Goal: Transaction & Acquisition: Book appointment/travel/reservation

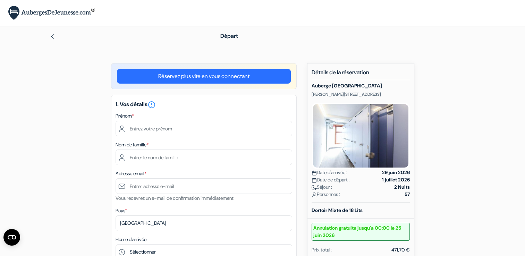
click at [53, 36] on img at bounding box center [53, 37] width 6 height 6
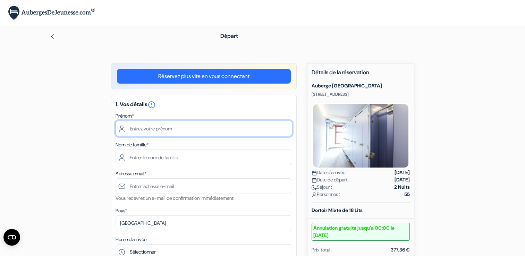
click at [188, 128] on input "text" at bounding box center [204, 129] width 177 height 16
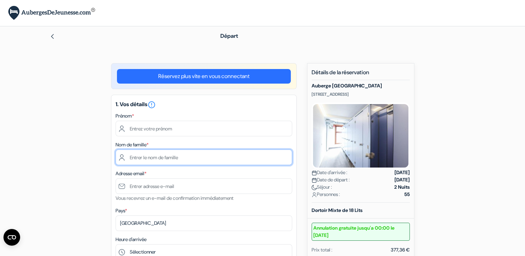
click at [171, 163] on input "text" at bounding box center [204, 158] width 177 height 16
type input "[PERSON_NAME]"
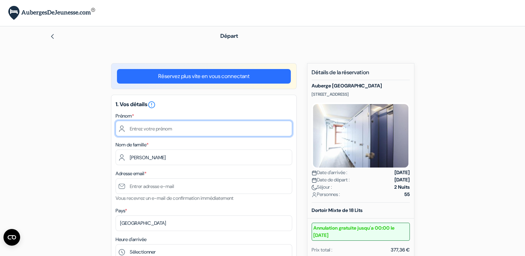
type input "[PERSON_NAME]"
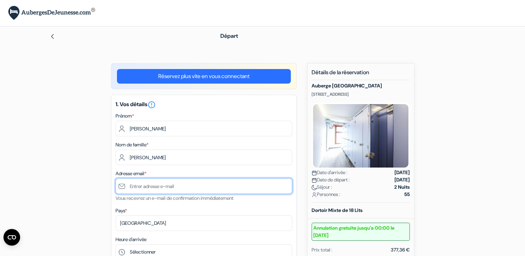
type input "[EMAIL_ADDRESS][DOMAIN_NAME]"
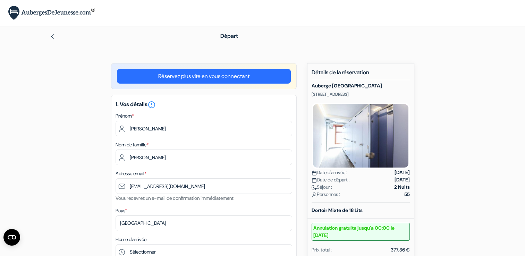
type input "0498748650"
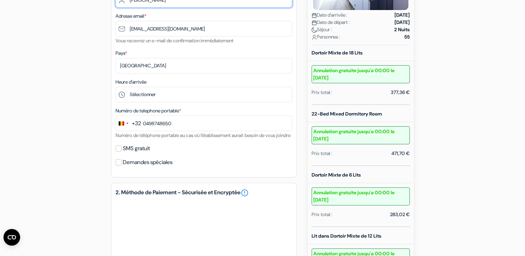
scroll to position [160, 0]
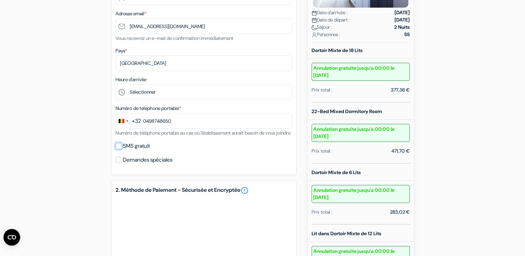
click at [118, 149] on input "SMS gratuit" at bounding box center [119, 146] width 6 height 6
checkbox input "true"
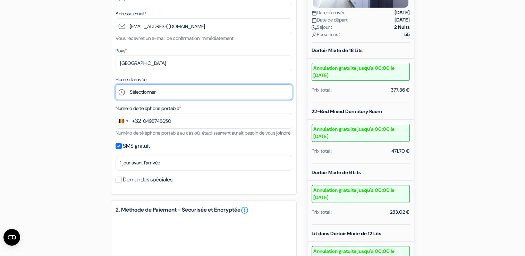
click at [143, 91] on select "Sélectionner 16:00 17:00 18:00 19:00 20:00 21:00 22:00 23:00" at bounding box center [204, 92] width 177 height 16
select select "16"
click at [116, 85] on select "Sélectionner 16:00 17:00 18:00 19:00 20:00 21:00 22:00 23:00" at bounding box center [204, 92] width 177 height 16
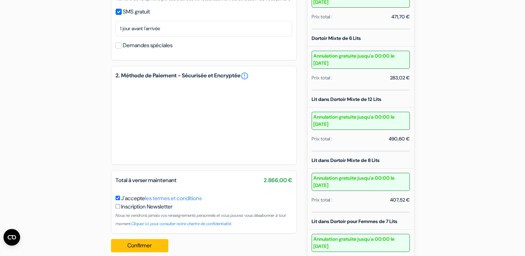
scroll to position [288, 0]
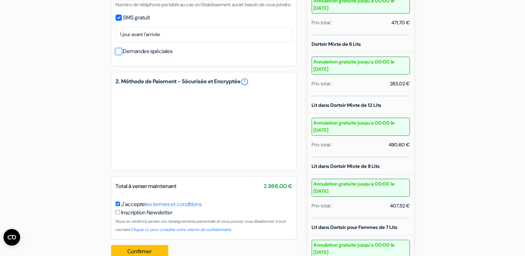
click at [120, 55] on input "Demandes spéciales" at bounding box center [119, 51] width 6 height 6
checkbox input "true"
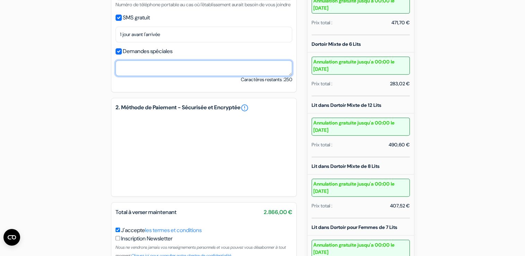
click at [153, 76] on textarea at bounding box center [204, 68] width 177 height 16
click at [272, 76] on textarea "groupe scolaire d'enfants de 8-12 ans accompagnés par 7 adultes" at bounding box center [204, 68] width 177 height 16
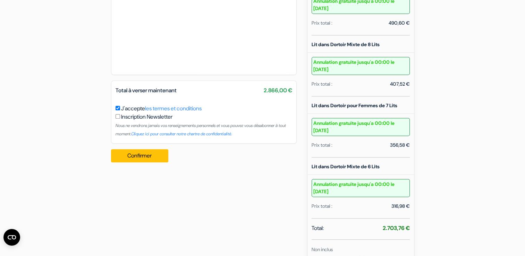
scroll to position [484, 0]
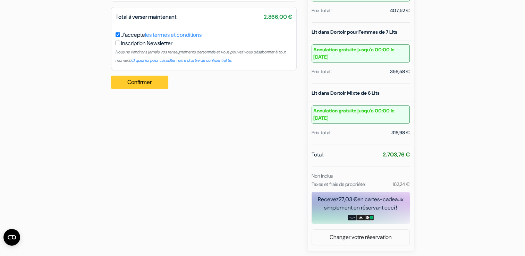
type textarea "groupe scolaire d'enfants de 8-12 ans accompagnés par 7 adultes nous avons beso…"
click at [151, 89] on button "Confirmer Loading..." at bounding box center [140, 82] width 58 height 13
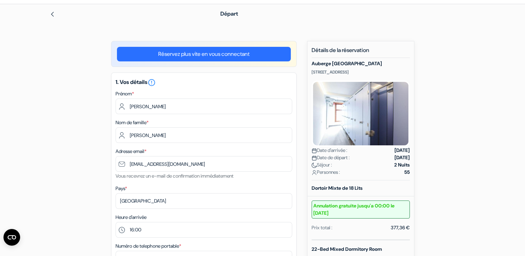
scroll to position [0, 0]
